Goal: Task Accomplishment & Management: Manage account settings

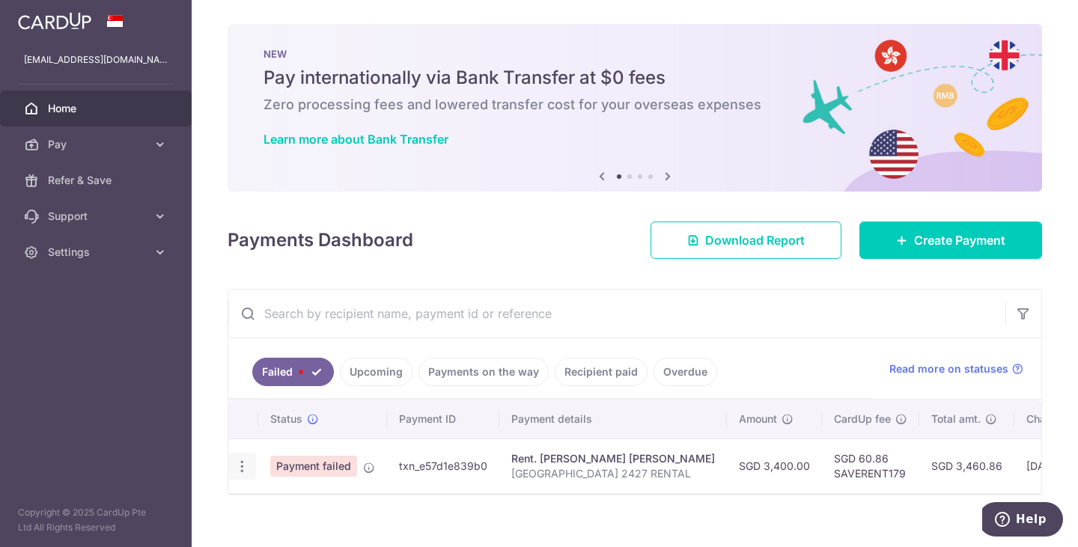
click at [228, 467] on div "Update payment" at bounding box center [242, 467] width 28 height 28
click at [238, 467] on icon "button" at bounding box center [242, 467] width 16 height 16
click at [282, 499] on span "Update payment" at bounding box center [322, 508] width 102 height 18
radio input "true"
type input "3,400.00"
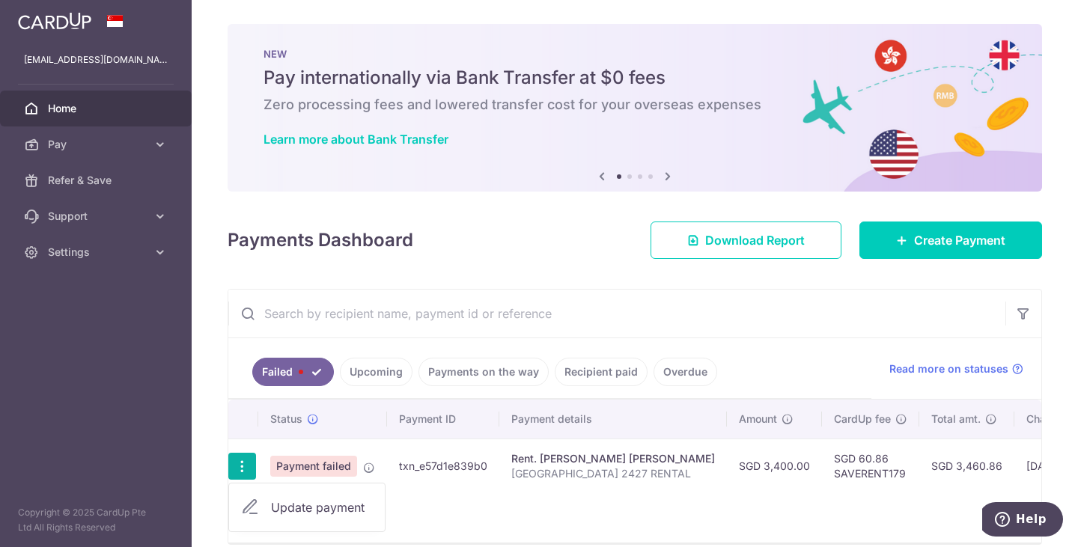
type input "[GEOGRAPHIC_DATA] 2427 RENTAL"
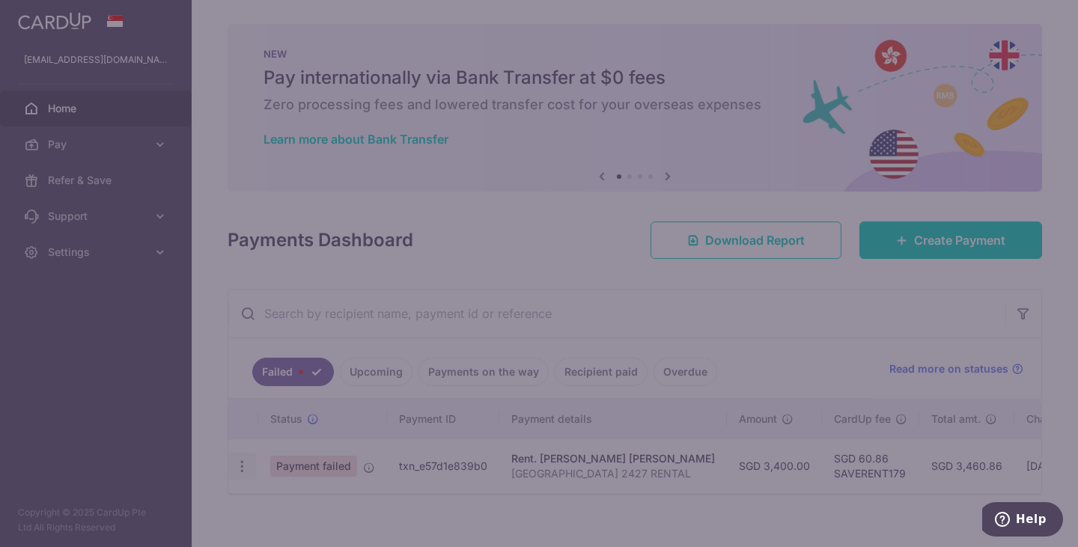
type input "SAVERENT179"
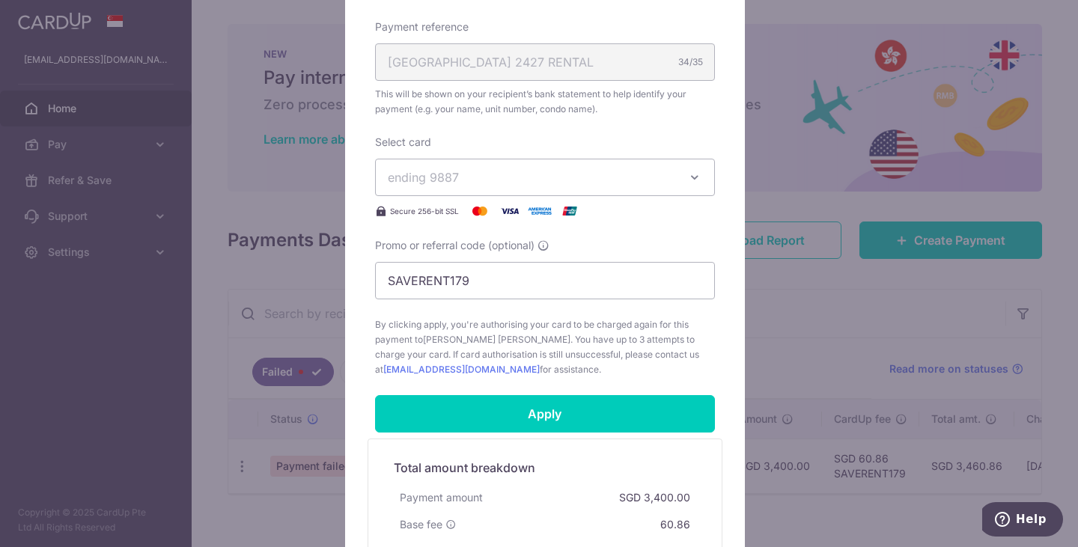
scroll to position [472, 0]
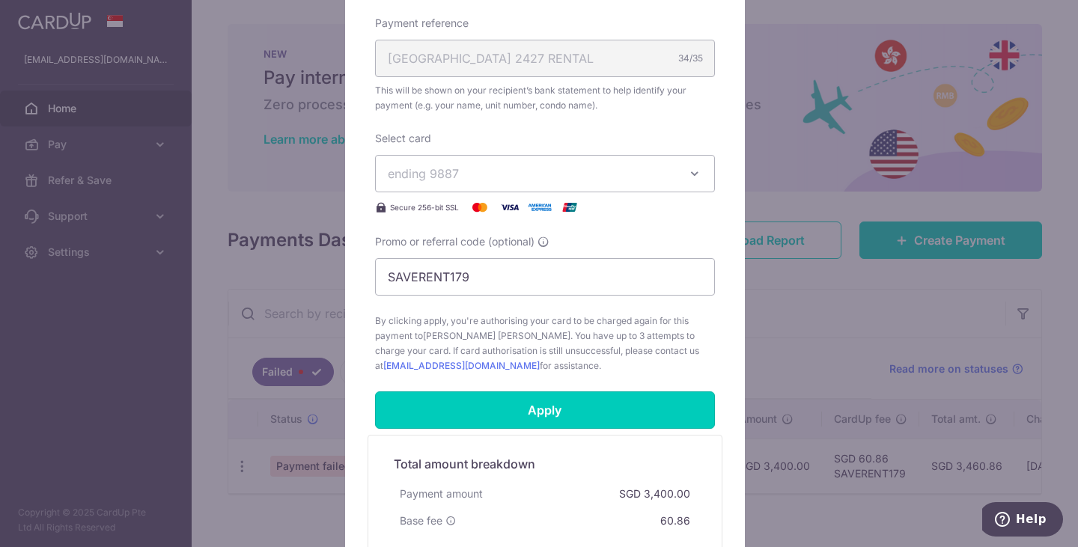
click at [472, 419] on input "Apply" at bounding box center [545, 410] width 340 height 37
